Goal: Information Seeking & Learning: Learn about a topic

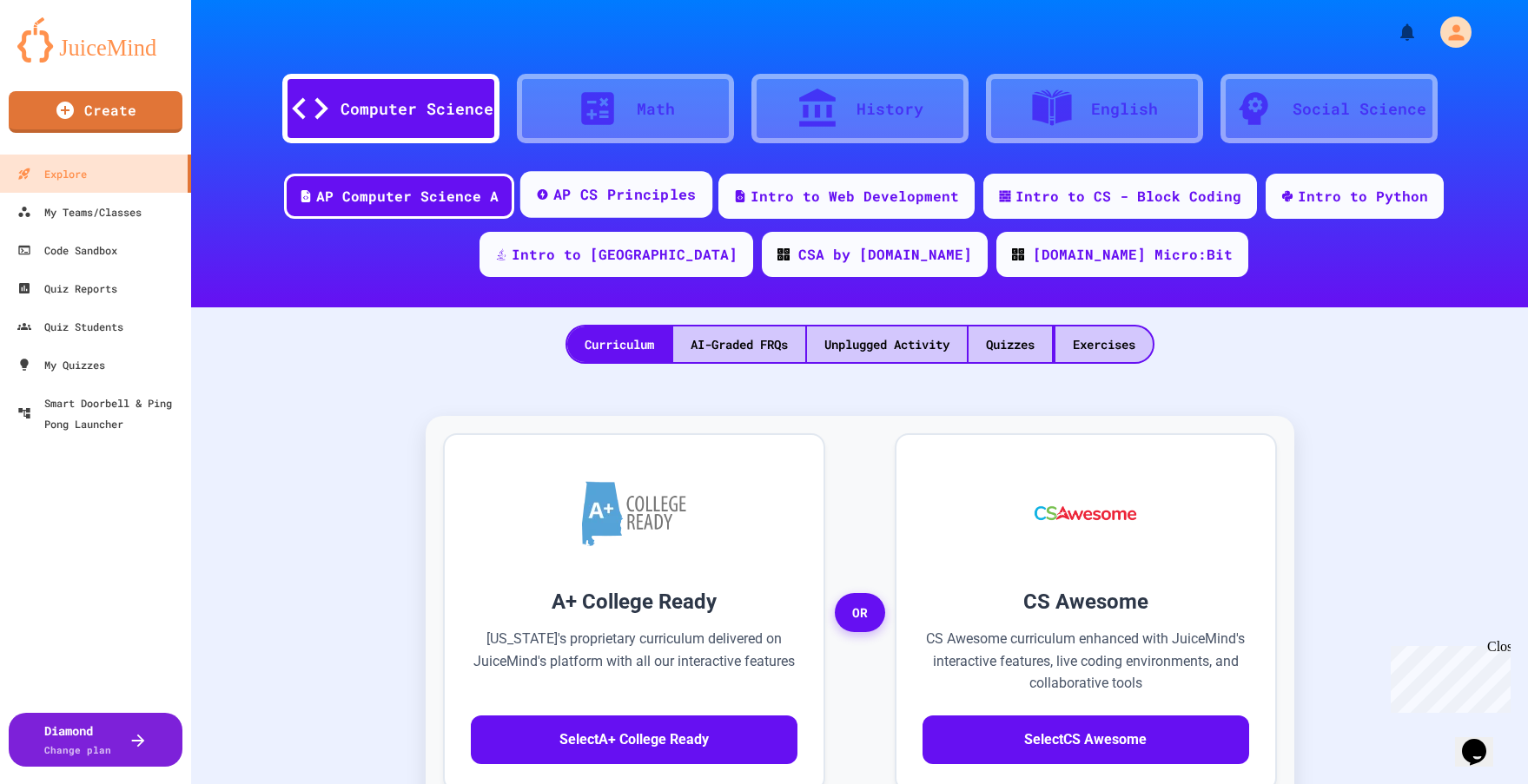
click at [554, 200] on div "AP CS Principles" at bounding box center [625, 195] width 143 height 22
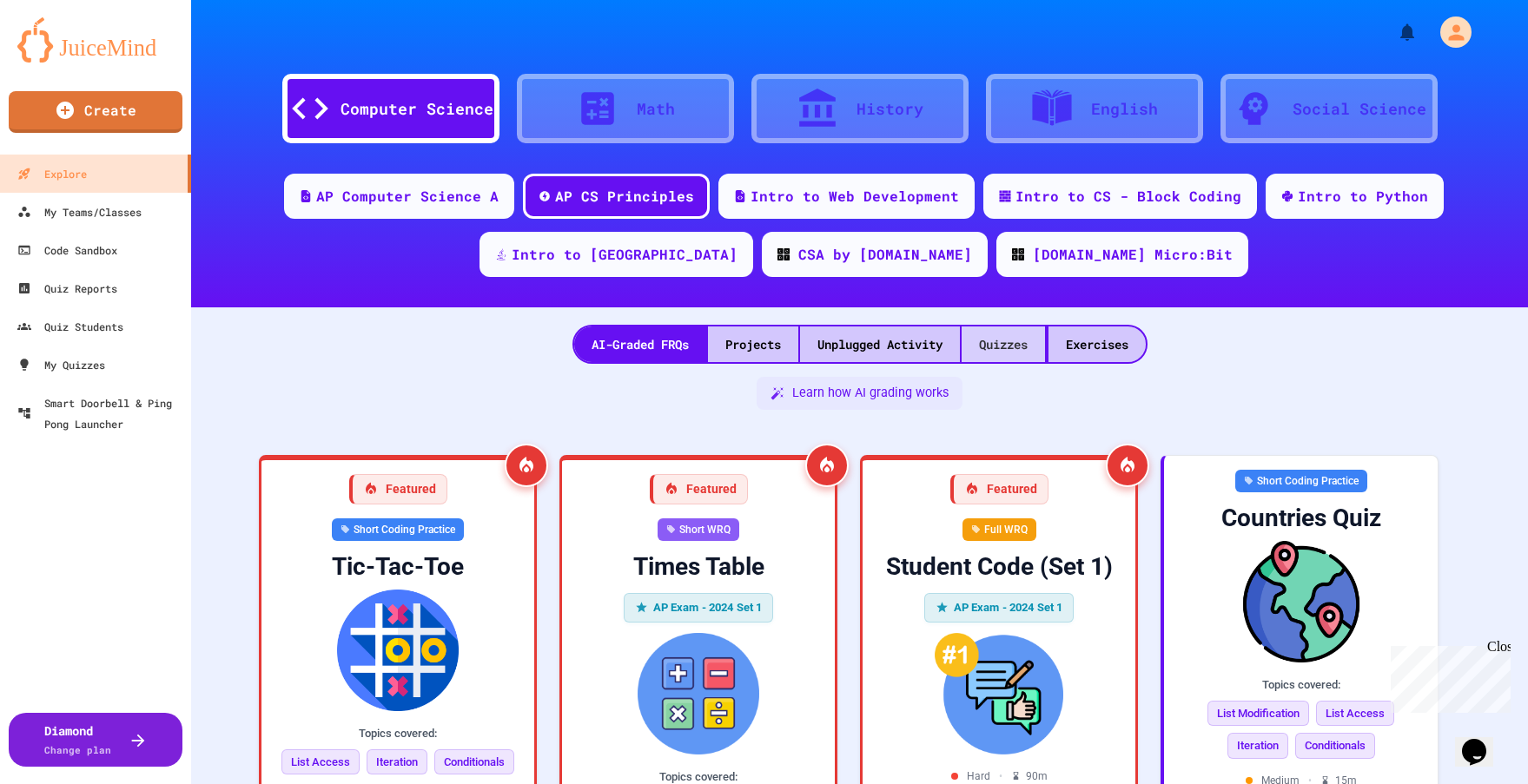
click at [992, 340] on div "Quizzes" at bounding box center [1003, 344] width 83 height 35
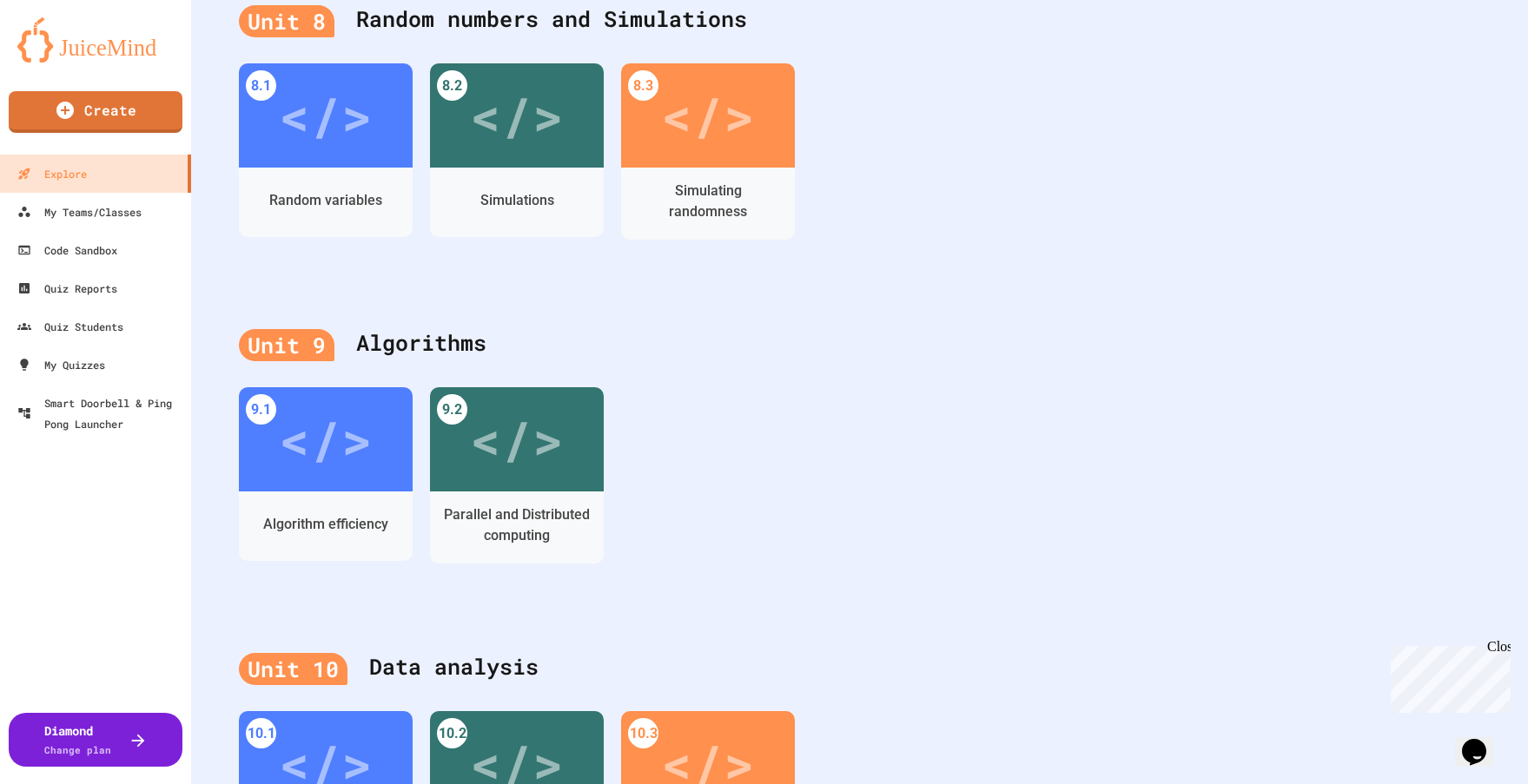
scroll to position [2954, 0]
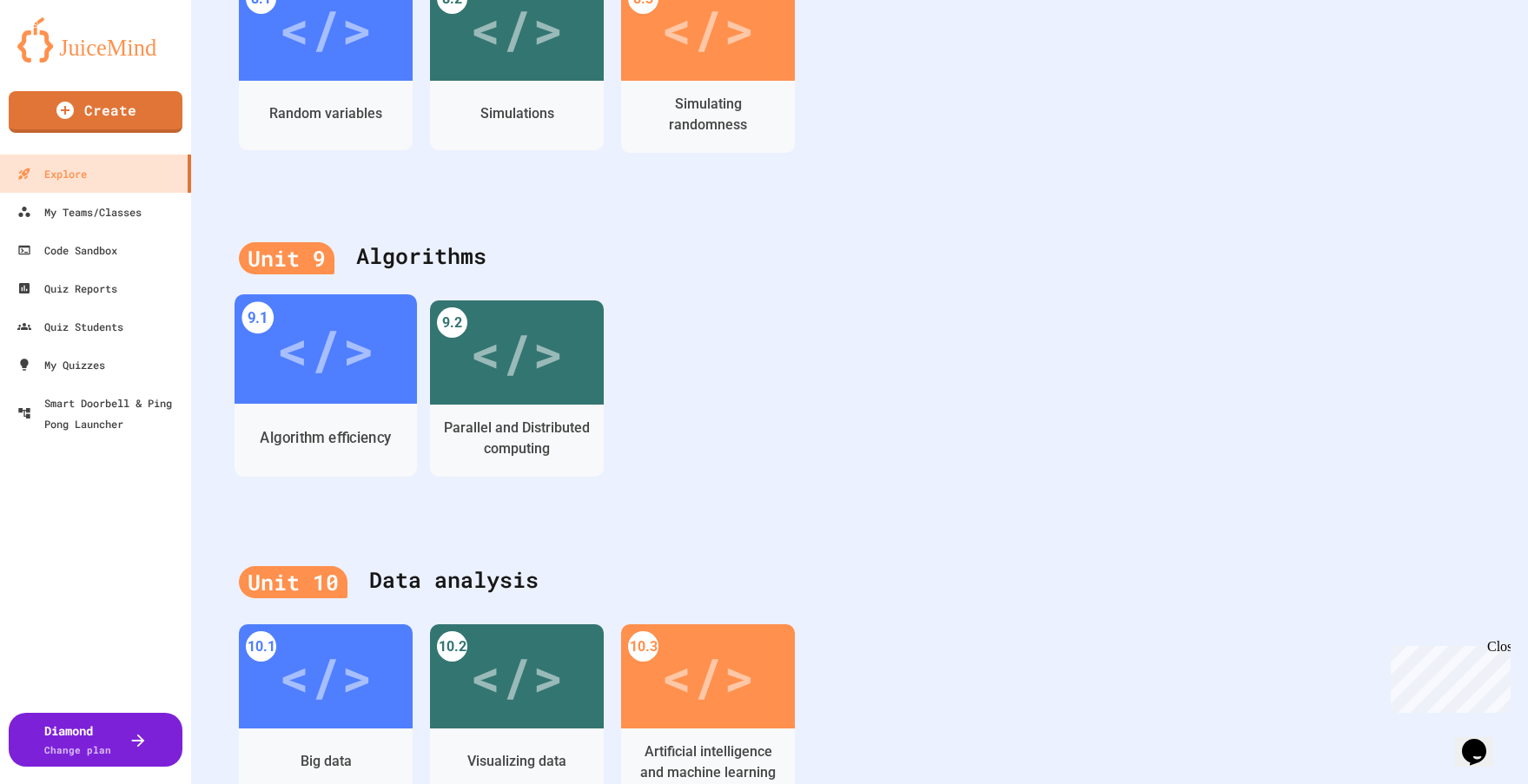
click at [305, 348] on div "</>" at bounding box center [325, 350] width 98 height 82
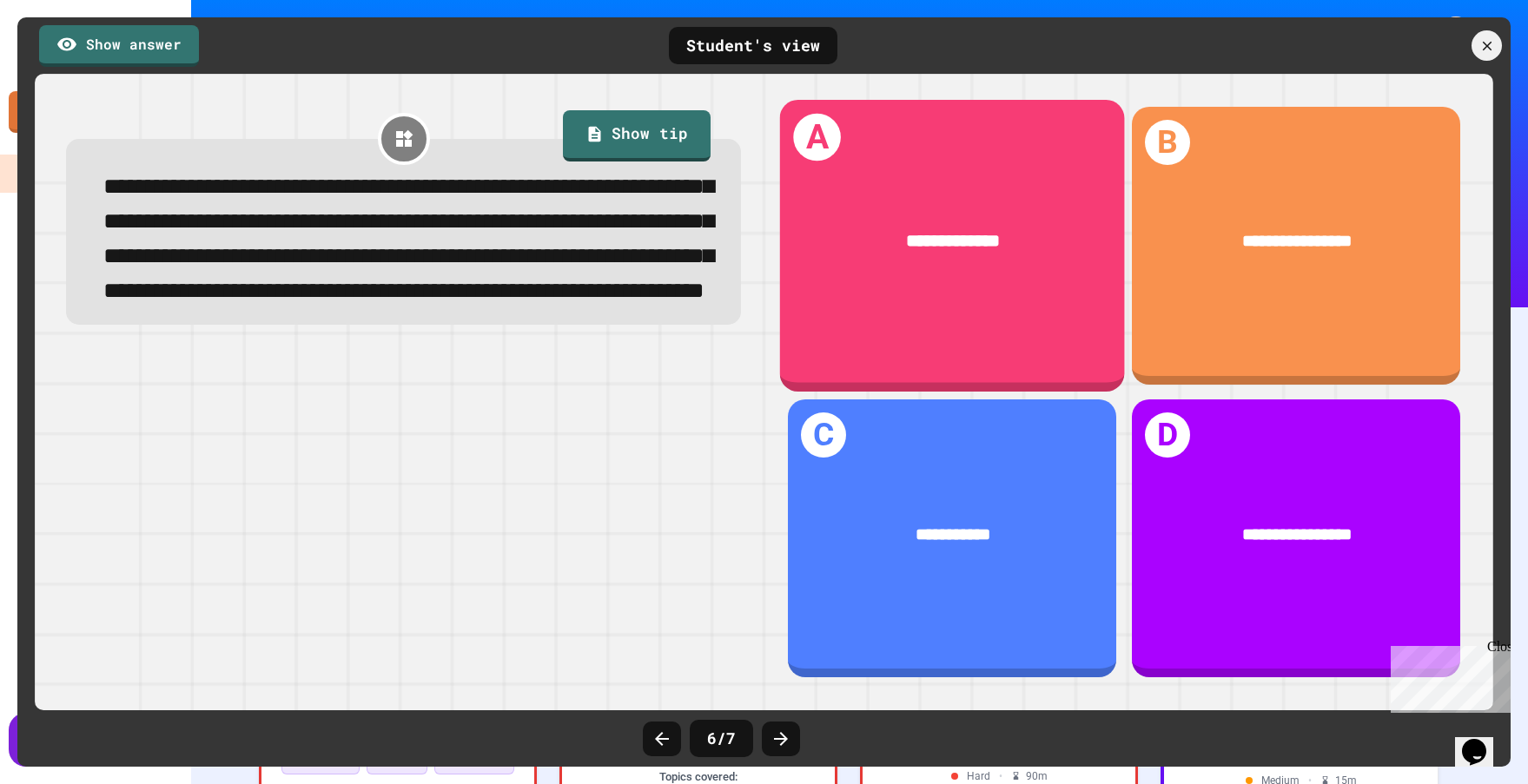
scroll to position [992, 0]
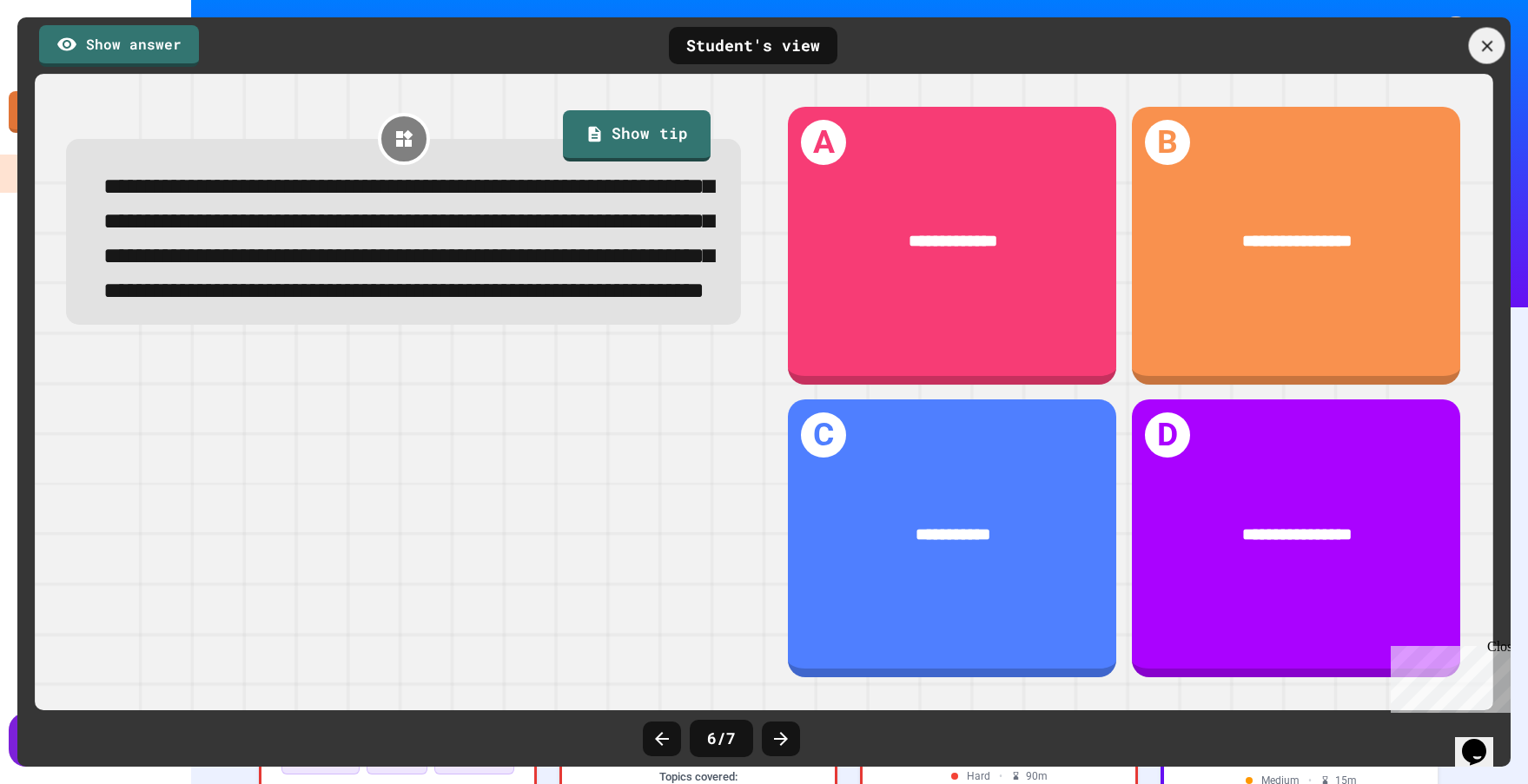
click at [1491, 47] on icon at bounding box center [1488, 46] width 20 height 20
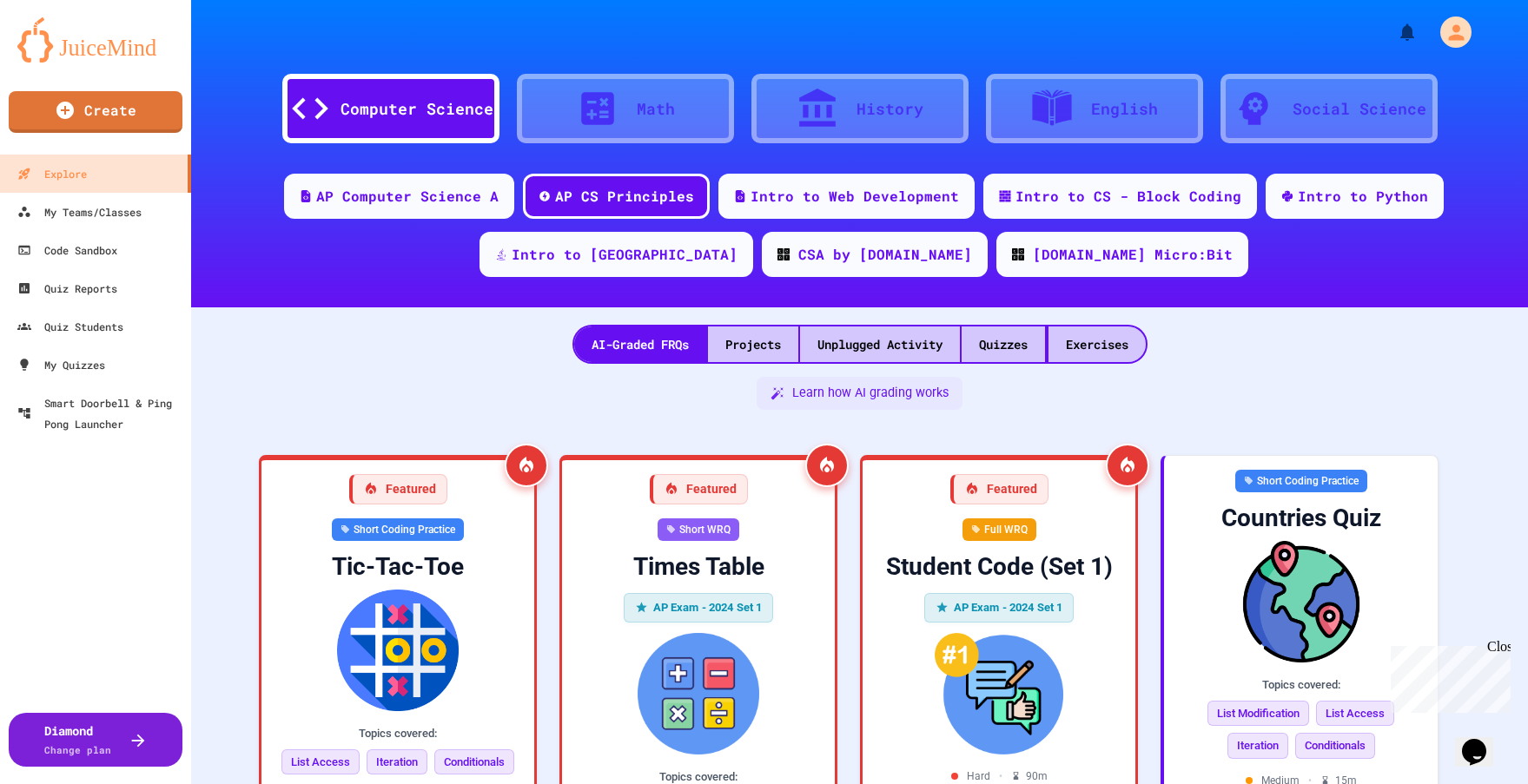
scroll to position [472, 0]
drag, startPoint x: 1205, startPoint y: 154, endPoint x: 1162, endPoint y: 166, distance: 44.6
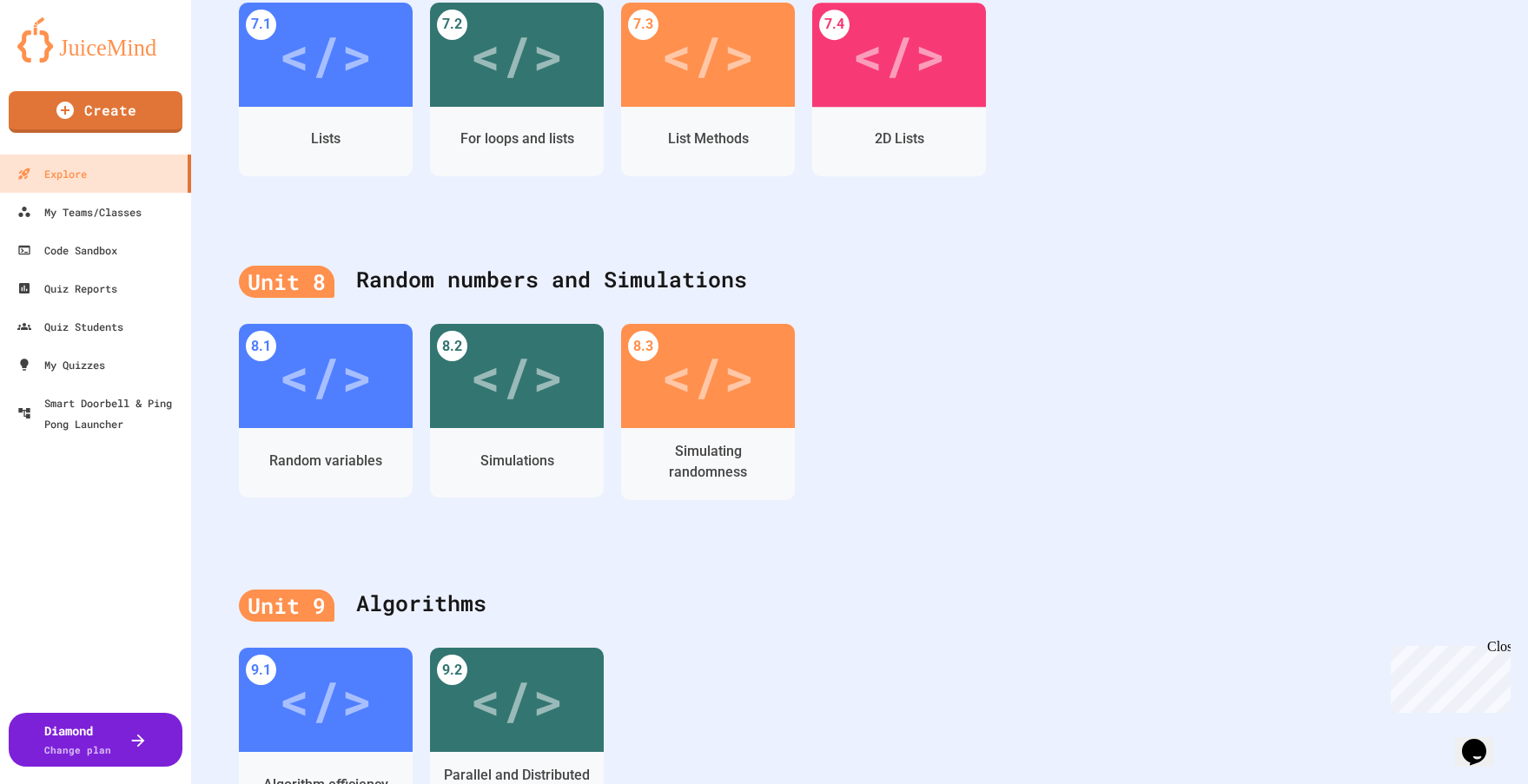
scroll to position [3040, 0]
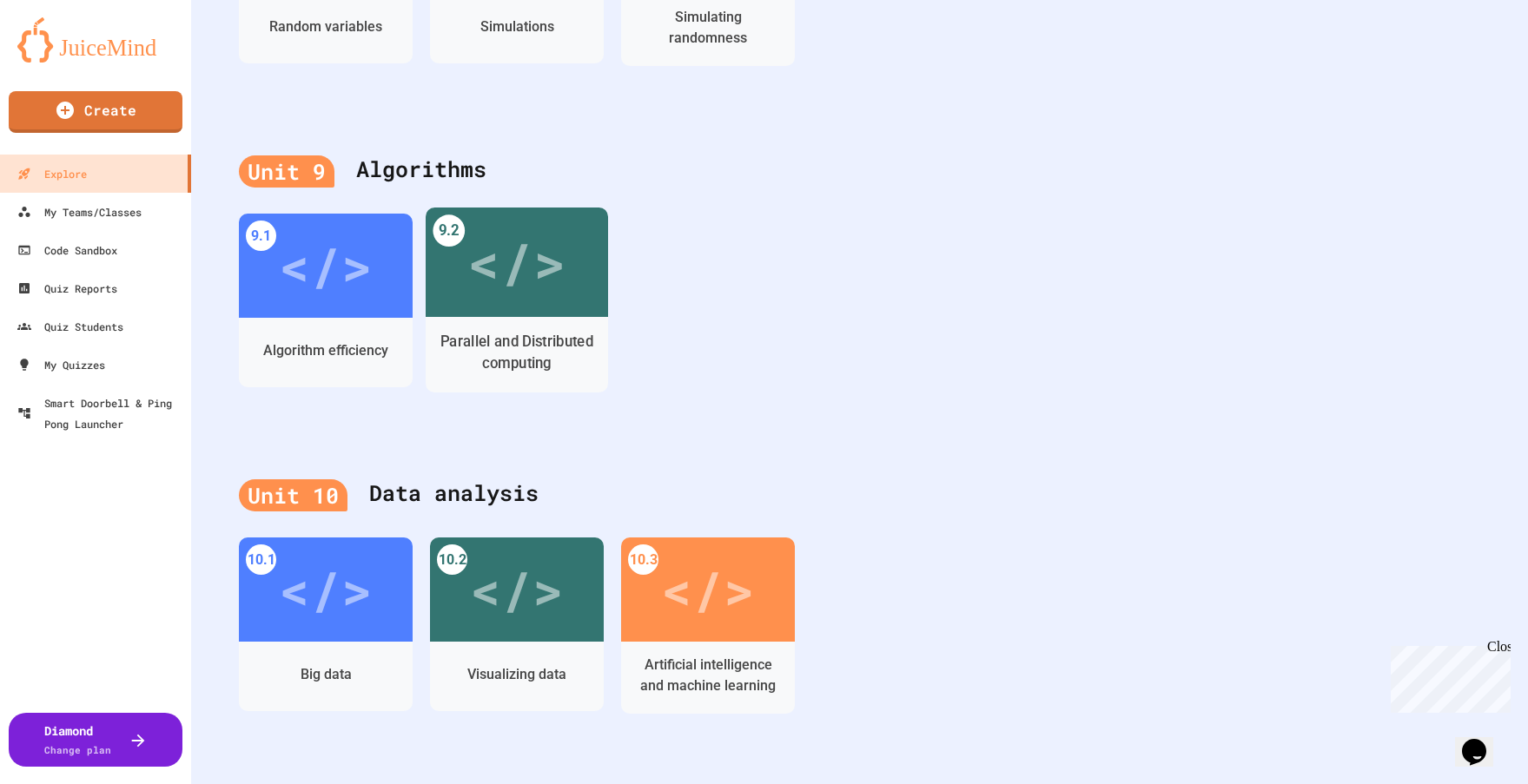
click at [506, 253] on div "</>" at bounding box center [517, 262] width 98 height 81
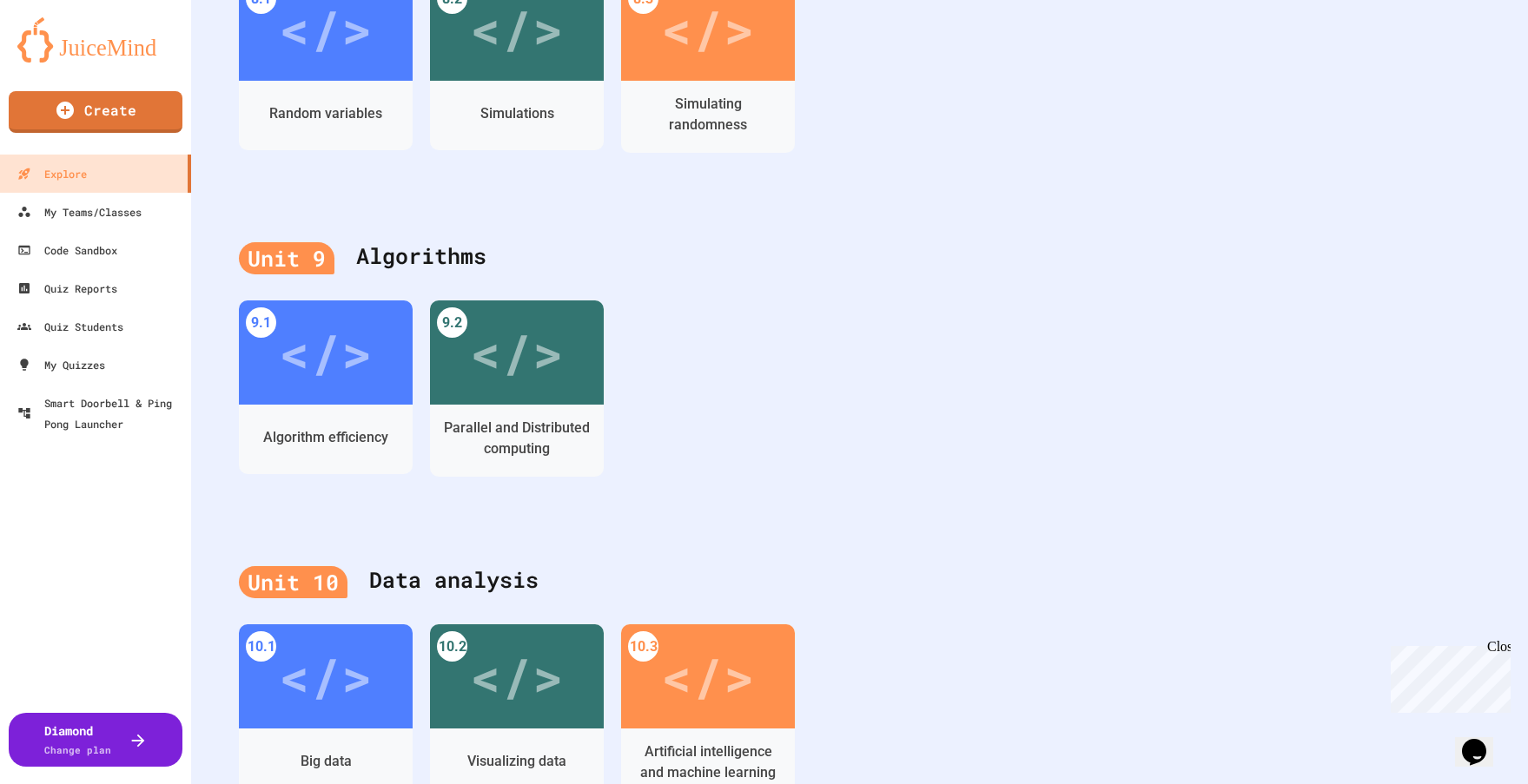
scroll to position [3040, 0]
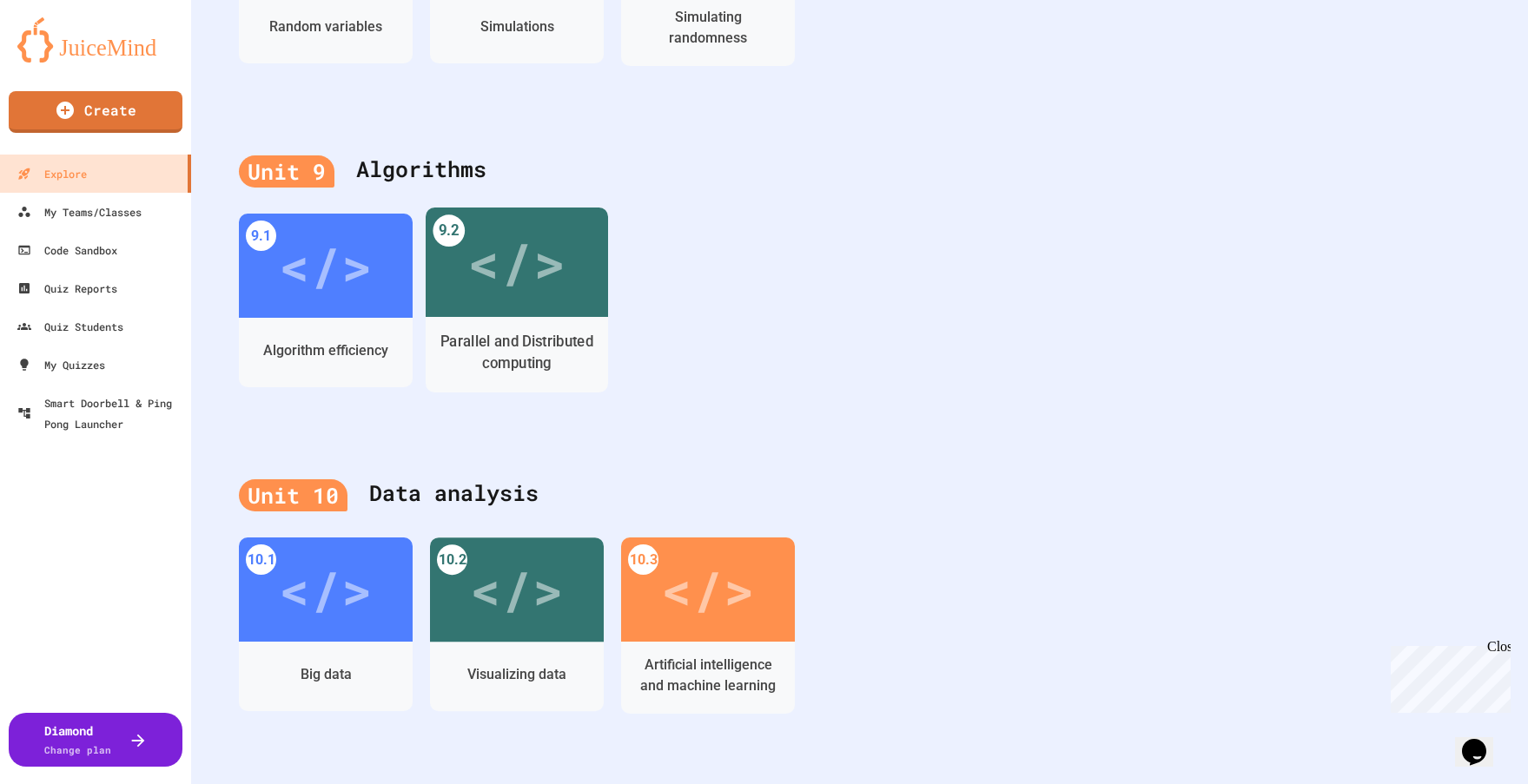
click at [502, 268] on div "</>" at bounding box center [517, 262] width 98 height 81
